Goal: Transaction & Acquisition: Purchase product/service

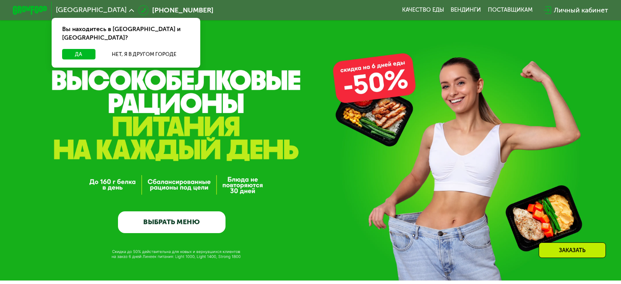
click at [193, 211] on link "ВЫБРАТЬ МЕНЮ" at bounding box center [172, 222] width 108 height 22
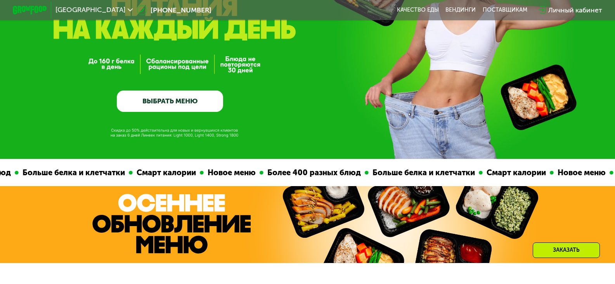
scroll to position [116, 0]
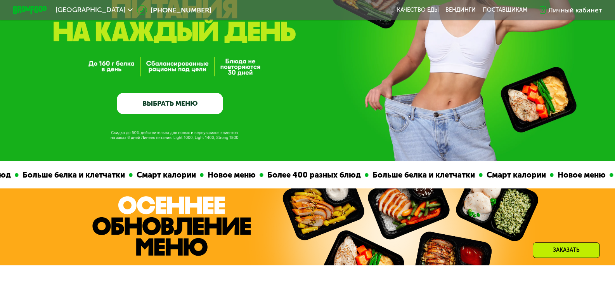
click at [177, 102] on link "ВЫБРАТЬ МЕНЮ" at bounding box center [170, 103] width 106 height 21
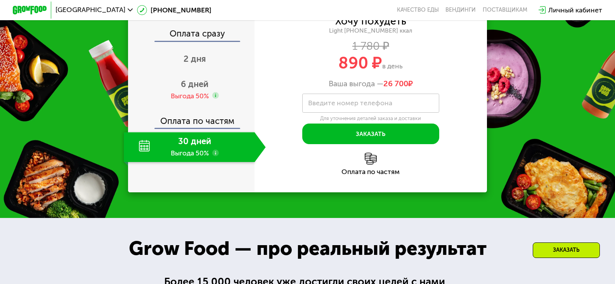
scroll to position [1009, 0]
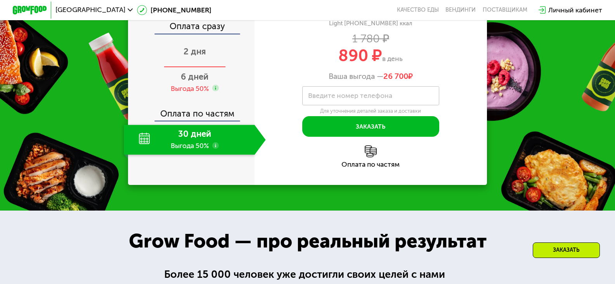
click at [198, 57] on span "2 дня" at bounding box center [195, 51] width 23 height 10
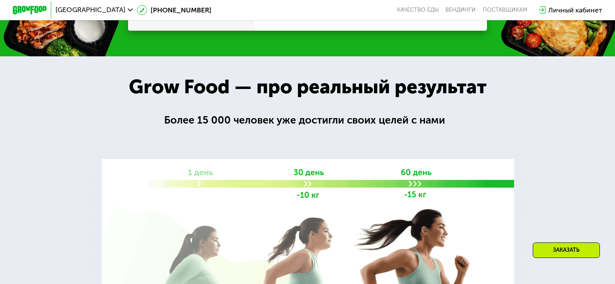
scroll to position [1056, 0]
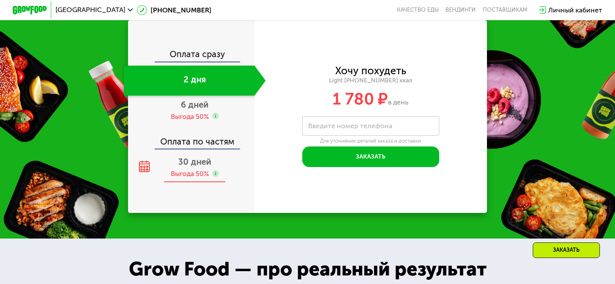
click at [200, 167] on span "30 дней" at bounding box center [194, 161] width 33 height 10
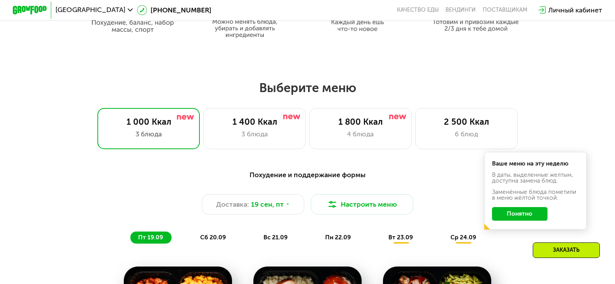
scroll to position [473, 0]
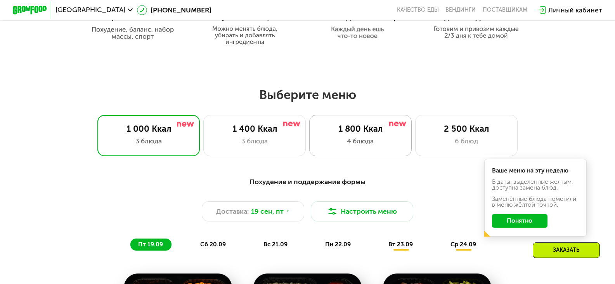
click at [358, 129] on div "1 800 Ккал" at bounding box center [360, 129] width 85 height 10
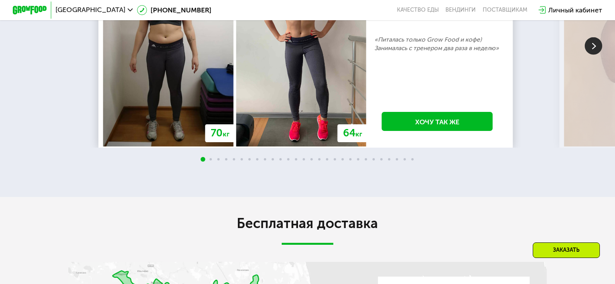
scroll to position [1677, 0]
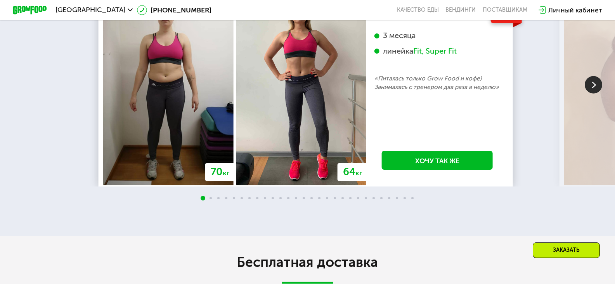
click at [589, 94] on img at bounding box center [593, 84] width 17 height 17
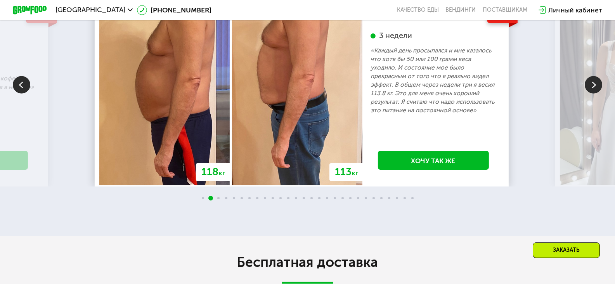
click at [589, 94] on img at bounding box center [593, 84] width 17 height 17
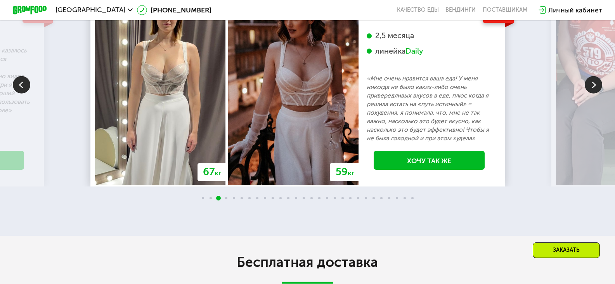
click at [589, 94] on img at bounding box center [593, 84] width 17 height 17
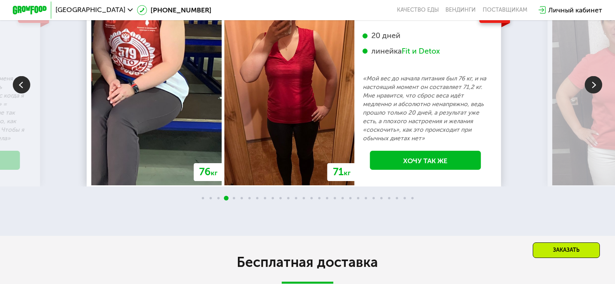
click at [589, 94] on img at bounding box center [593, 84] width 17 height 17
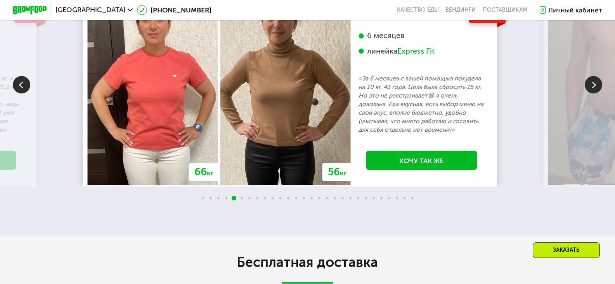
click at [589, 94] on img at bounding box center [593, 84] width 17 height 17
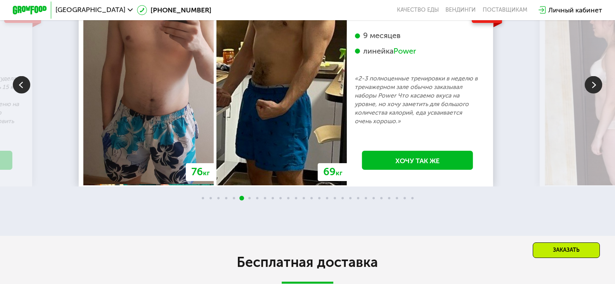
click at [589, 94] on img at bounding box center [593, 84] width 17 height 17
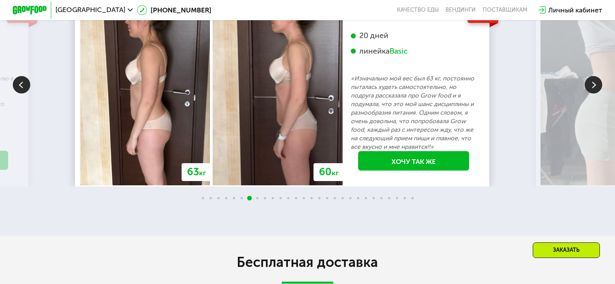
click at [589, 94] on img at bounding box center [593, 84] width 17 height 17
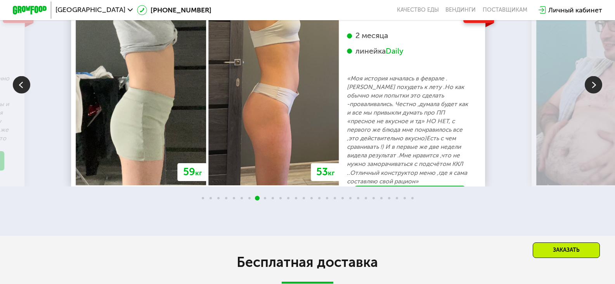
click at [589, 94] on img at bounding box center [593, 84] width 17 height 17
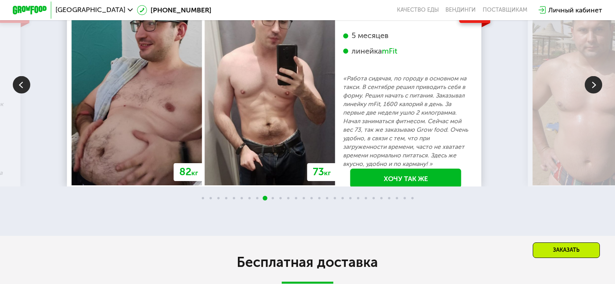
click at [589, 94] on img at bounding box center [593, 84] width 17 height 17
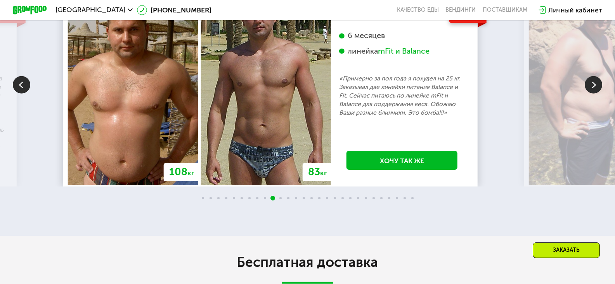
click at [589, 94] on img at bounding box center [593, 84] width 17 height 17
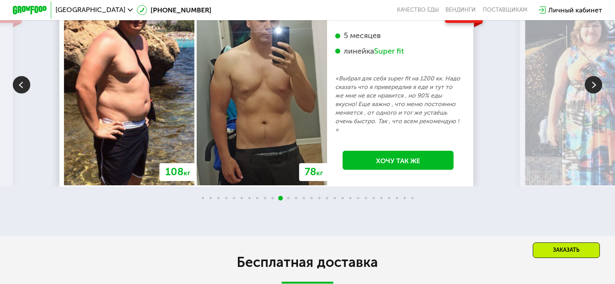
click at [589, 94] on img at bounding box center [593, 84] width 17 height 17
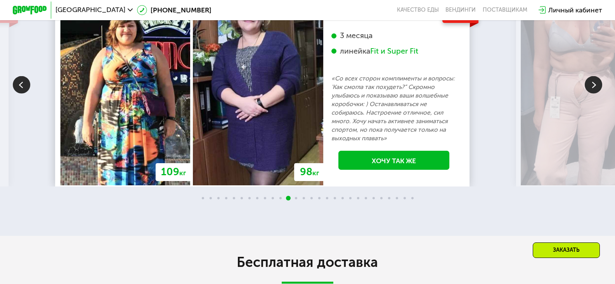
click at [589, 94] on img at bounding box center [593, 84] width 17 height 17
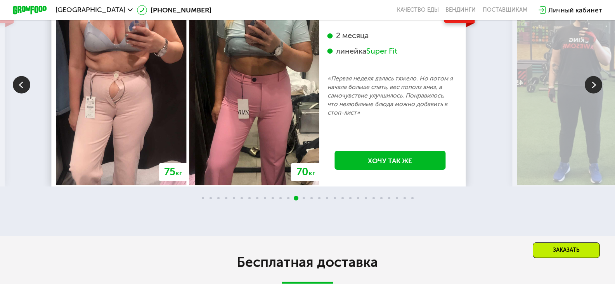
click at [590, 94] on img at bounding box center [593, 84] width 17 height 17
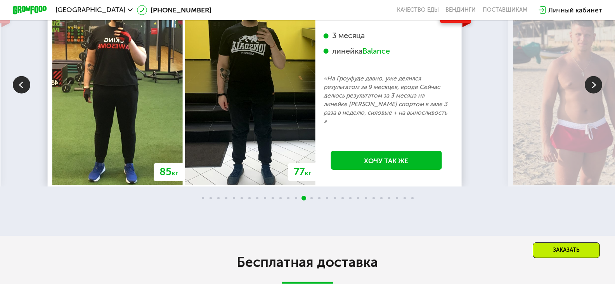
click at [24, 94] on img at bounding box center [21, 84] width 17 height 17
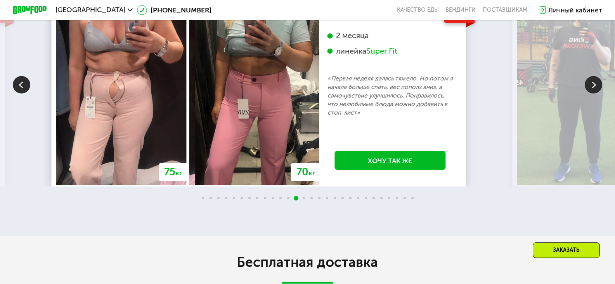
click at [601, 94] on img at bounding box center [593, 84] width 17 height 17
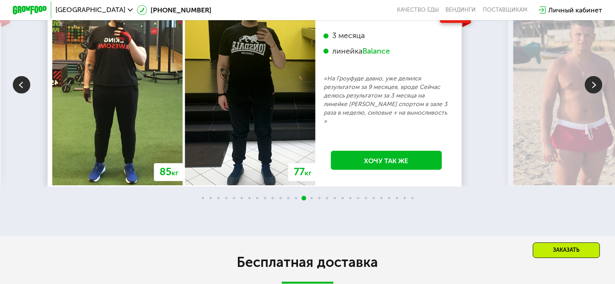
click at [601, 94] on img at bounding box center [593, 84] width 17 height 17
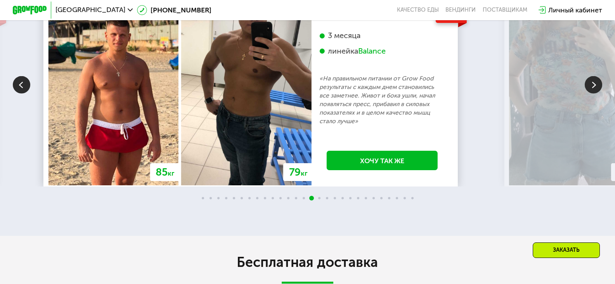
click at [601, 94] on img at bounding box center [593, 84] width 17 height 17
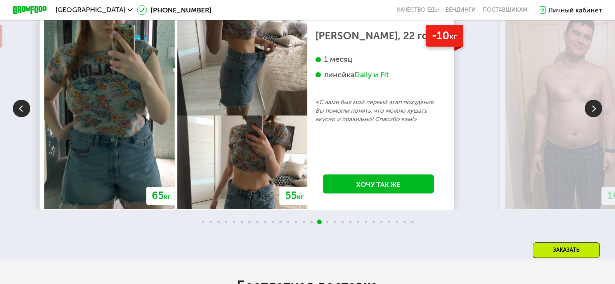
scroll to position [1638, 0]
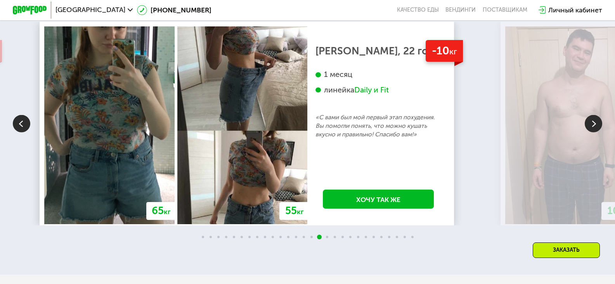
click at [593, 132] on img at bounding box center [593, 123] width 17 height 17
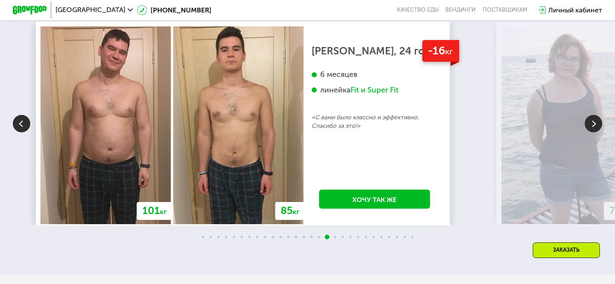
click at [593, 132] on img at bounding box center [593, 123] width 17 height 17
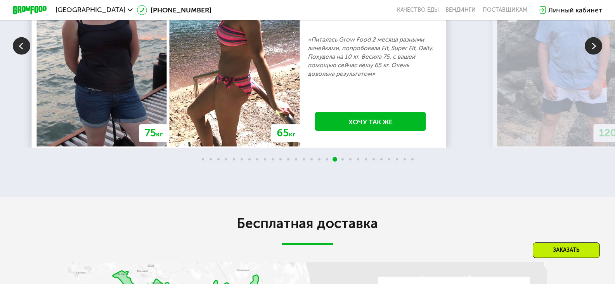
scroll to position [1677, 0]
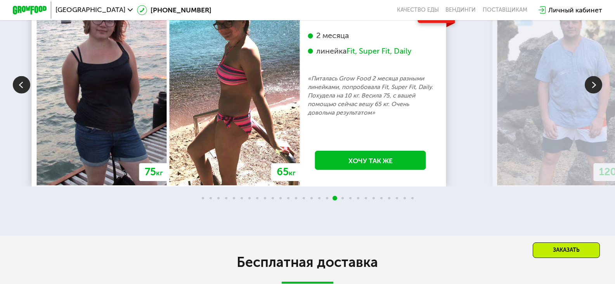
click at [597, 94] on img at bounding box center [593, 84] width 17 height 17
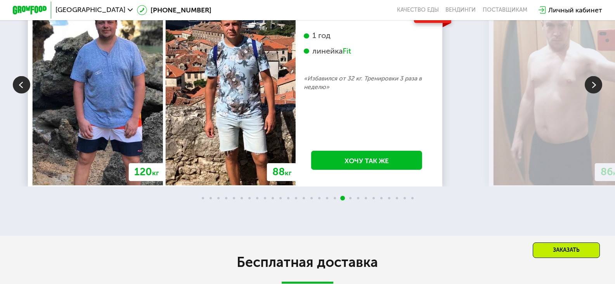
click at [588, 94] on img at bounding box center [593, 84] width 17 height 17
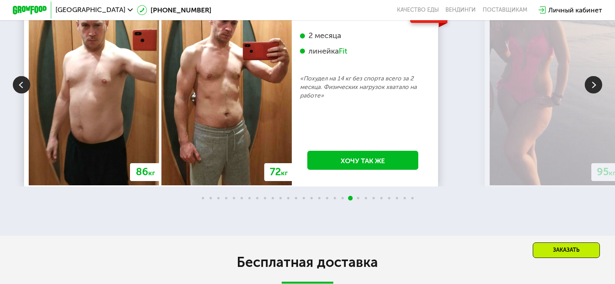
click at [588, 94] on img at bounding box center [593, 84] width 17 height 17
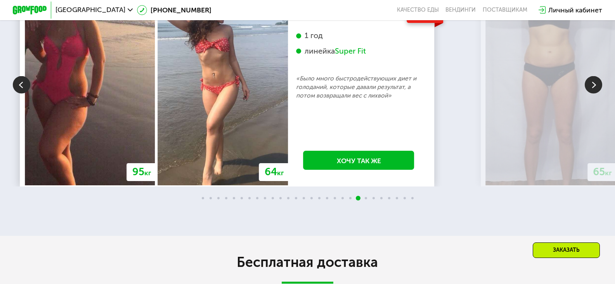
click at [590, 94] on img at bounding box center [593, 84] width 17 height 17
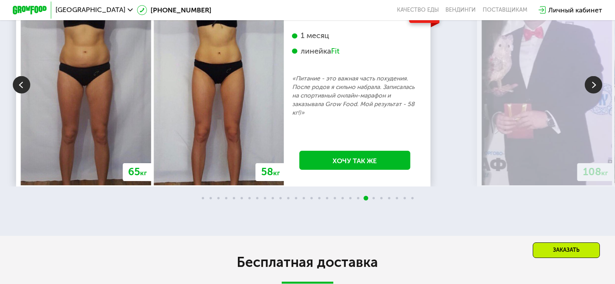
click at [28, 94] on img at bounding box center [21, 84] width 17 height 17
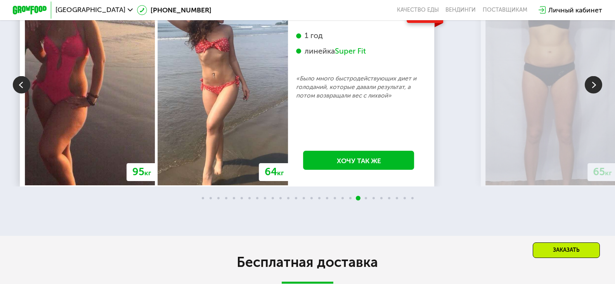
click at [590, 94] on img at bounding box center [593, 84] width 17 height 17
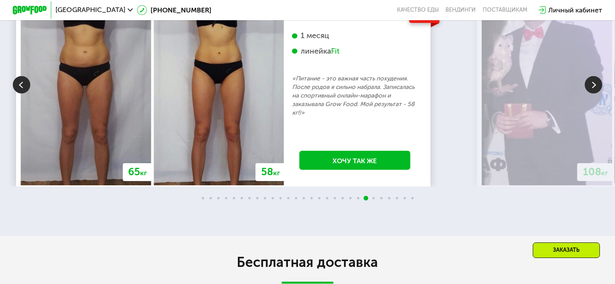
click at [27, 94] on img at bounding box center [21, 84] width 17 height 17
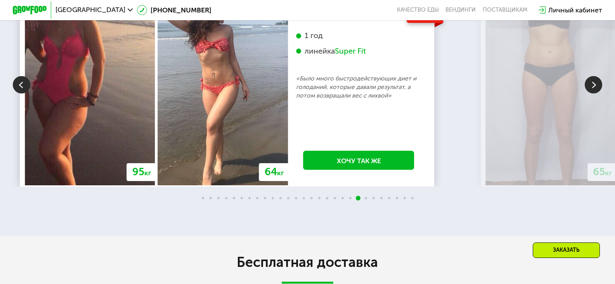
click at [590, 94] on img at bounding box center [593, 84] width 17 height 17
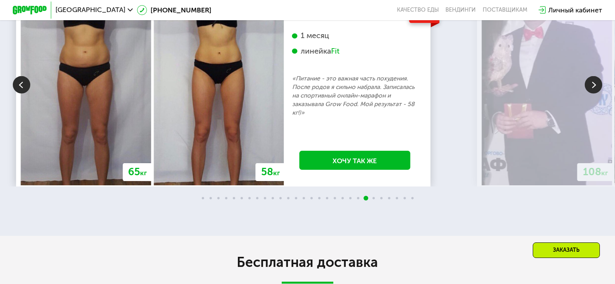
click at [22, 94] on img at bounding box center [21, 84] width 17 height 17
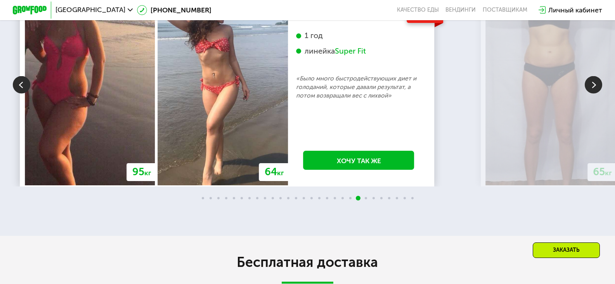
click at [594, 94] on img at bounding box center [593, 84] width 17 height 17
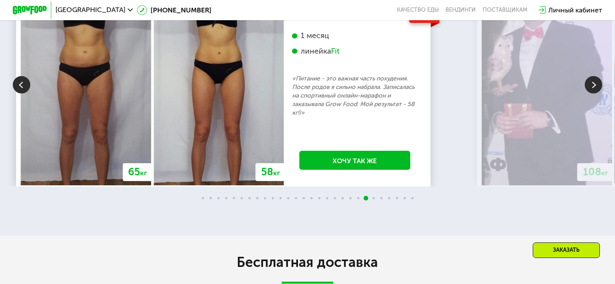
click at [594, 94] on img at bounding box center [593, 84] width 17 height 17
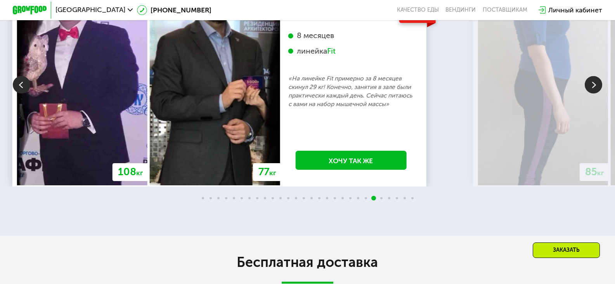
click at [594, 94] on img at bounding box center [593, 84] width 17 height 17
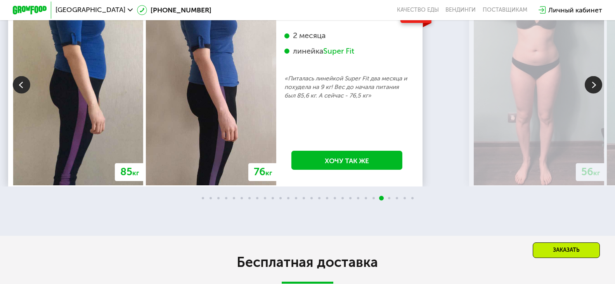
click at [26, 94] on img at bounding box center [21, 84] width 17 height 17
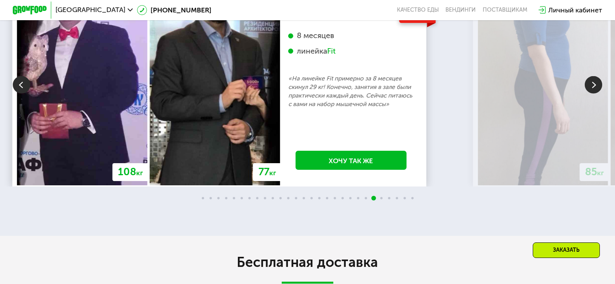
click at [585, 94] on img at bounding box center [593, 84] width 17 height 17
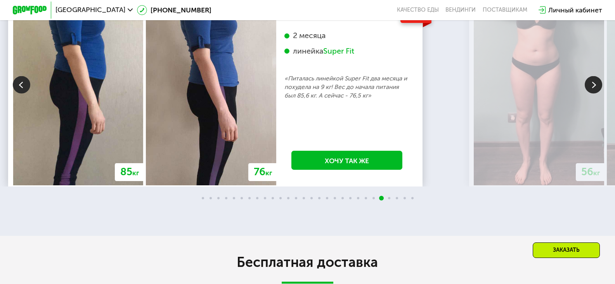
click at [586, 94] on img at bounding box center [593, 84] width 17 height 17
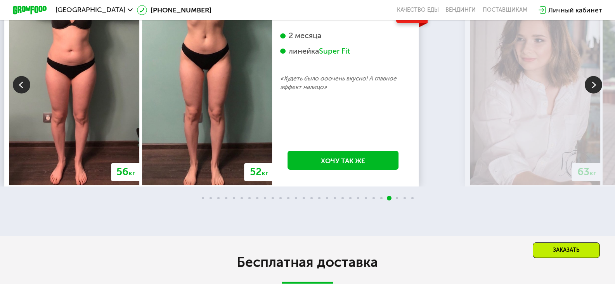
click at [598, 94] on img at bounding box center [593, 84] width 17 height 17
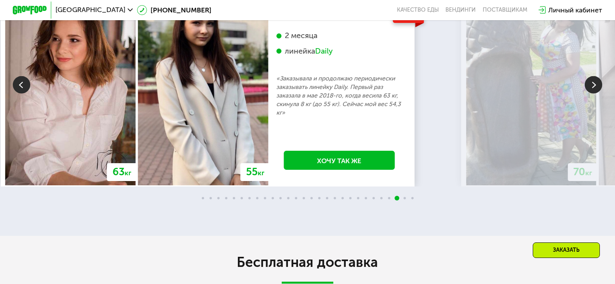
click at [598, 94] on img at bounding box center [593, 84] width 17 height 17
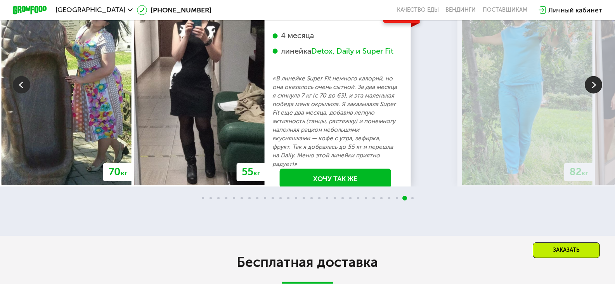
click at [598, 94] on img at bounding box center [593, 84] width 17 height 17
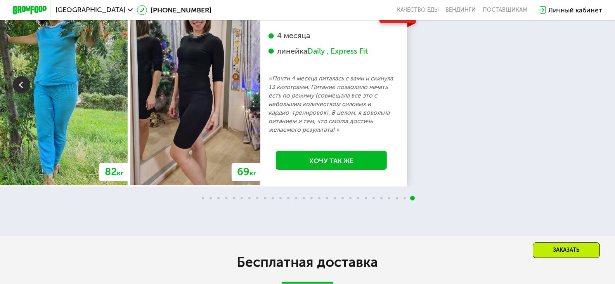
click at [598, 143] on div "70 кг 64 кг -6 кг [PERSON_NAME], 31 год 3 месяца линейка Fit, Super Fit «Питала…" at bounding box center [307, 84] width 615 height 203
